Goal: Information Seeking & Learning: Learn about a topic

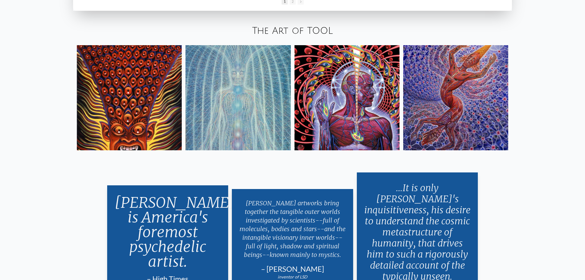
scroll to position [1197, 0]
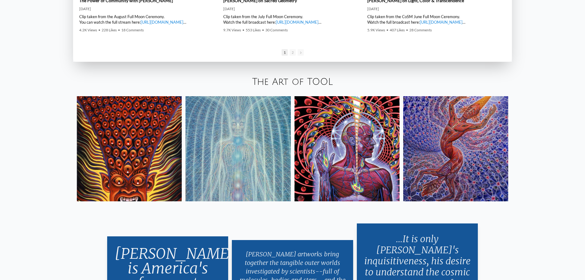
click at [290, 78] on link "The Art of TOOL" at bounding box center [292, 82] width 81 height 10
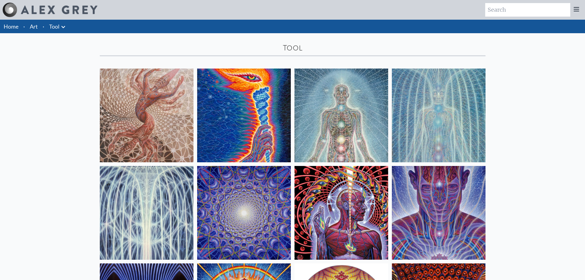
click at [274, 96] on img at bounding box center [244, 115] width 94 height 94
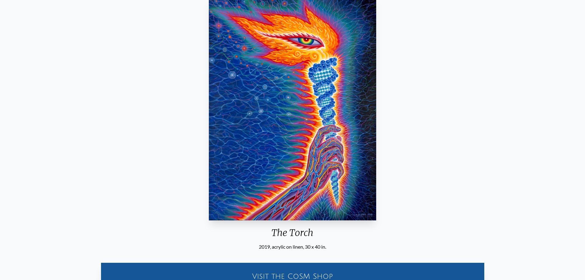
scroll to position [61, 0]
